Goal: Information Seeking & Learning: Find specific fact

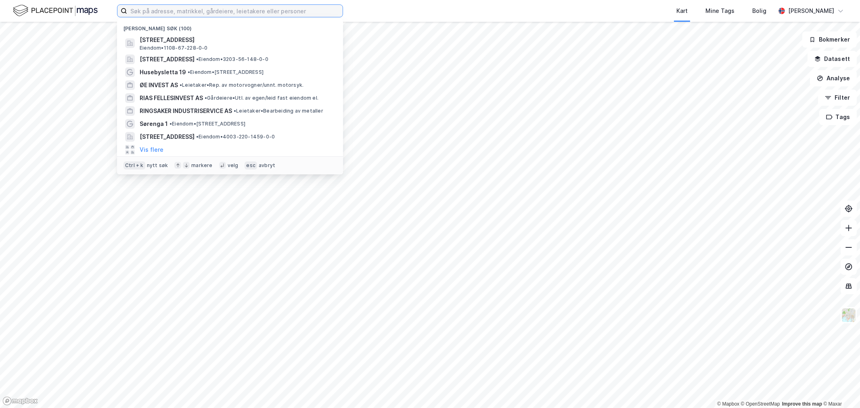
paste input "Vestre Svanholmen 9"
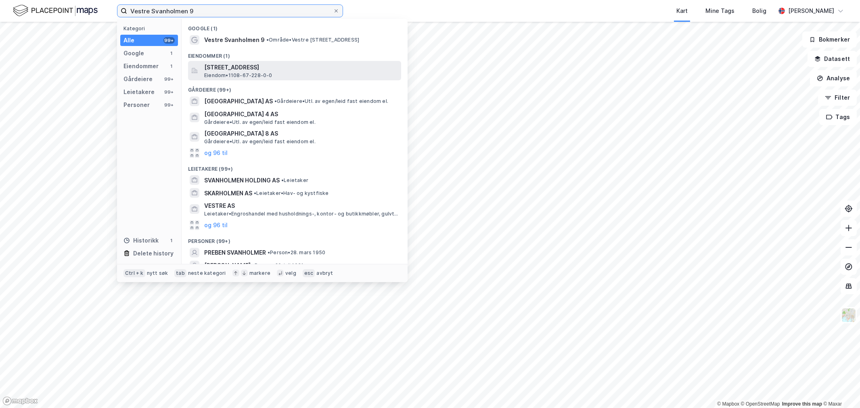
type input "Vestre Svanholmen 9"
click at [215, 65] on span "[STREET_ADDRESS]" at bounding box center [301, 68] width 194 height 10
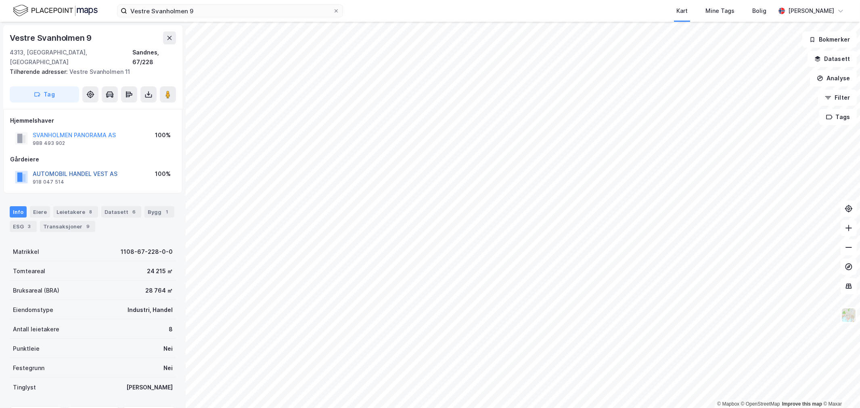
click at [0, 0] on button "AUTOMOBIL HANDEL VEST AS" at bounding box center [0, 0] width 0 height 0
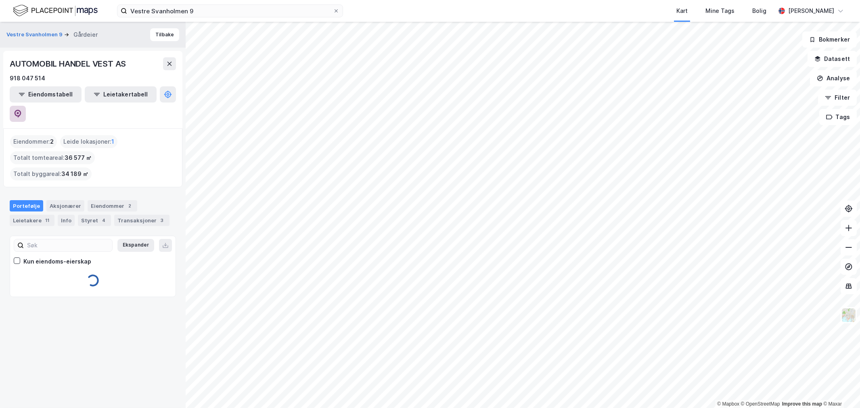
click at [26, 106] on button at bounding box center [18, 114] width 16 height 16
